Goal: Task Accomplishment & Management: Manage account settings

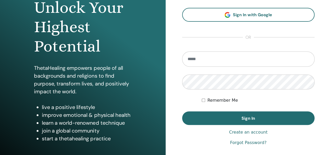
scroll to position [60, 0]
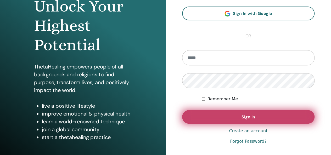
type input "**********"
click at [240, 116] on button "Sign In" at bounding box center [248, 117] width 133 height 14
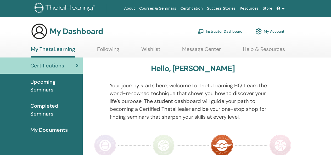
click at [45, 90] on span "Upcoming Seminars" at bounding box center [54, 86] width 48 height 16
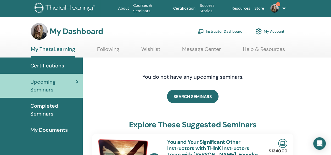
click at [42, 130] on span "My Documents" at bounding box center [48, 130] width 37 height 8
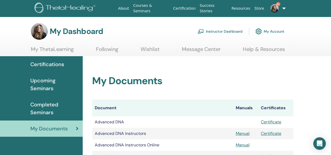
click at [224, 31] on link "Instructor Dashboard" at bounding box center [220, 32] width 45 height 12
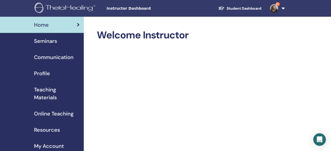
click at [52, 96] on span "Teaching Materials" at bounding box center [57, 94] width 46 height 16
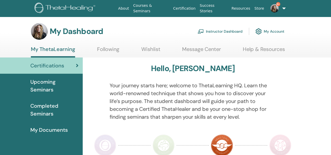
click at [230, 30] on link "Instructor Dashboard" at bounding box center [220, 32] width 45 height 12
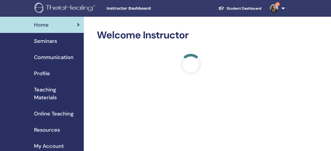
click at [48, 41] on span "Seminars" at bounding box center [45, 41] width 23 height 8
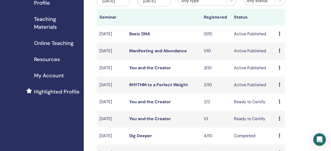
scroll to position [71, 0]
click at [156, 87] on link "RHYTHM to a Perfect Weight" at bounding box center [158, 84] width 59 height 5
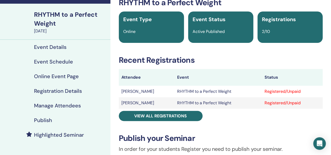
scroll to position [30, 0]
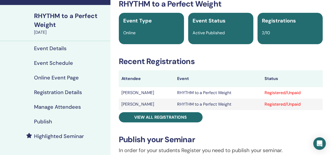
click at [45, 122] on h4 "Publish" at bounding box center [43, 122] width 18 height 6
